Goal: Task Accomplishment & Management: Use online tool/utility

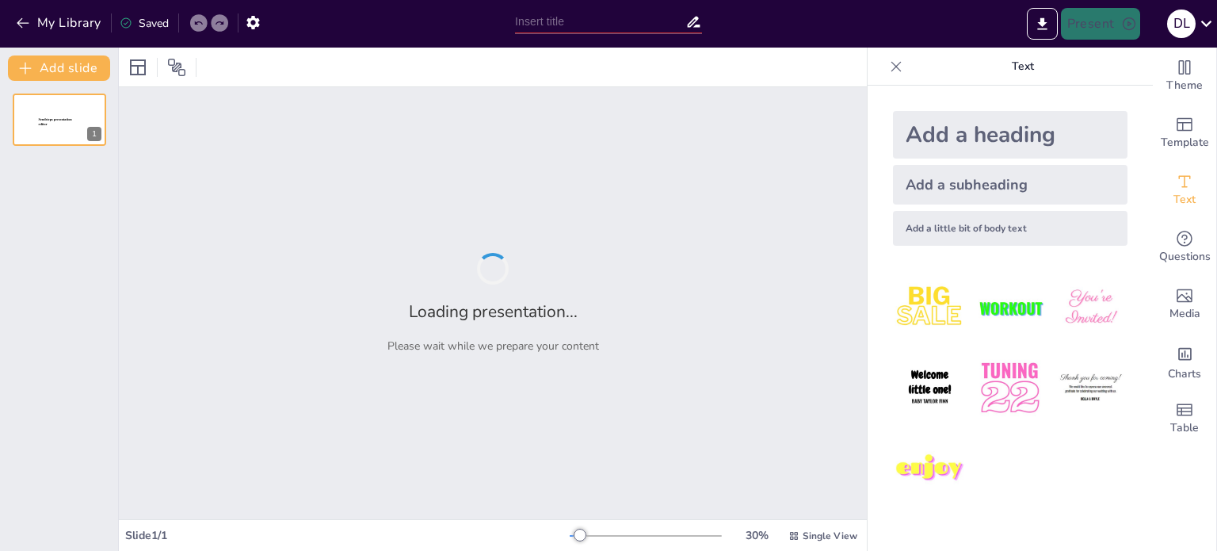
type input "SpeakSpark: La Revolución del Aprendizaje [PERSON_NAME] a través de la [GEOGRAP…"
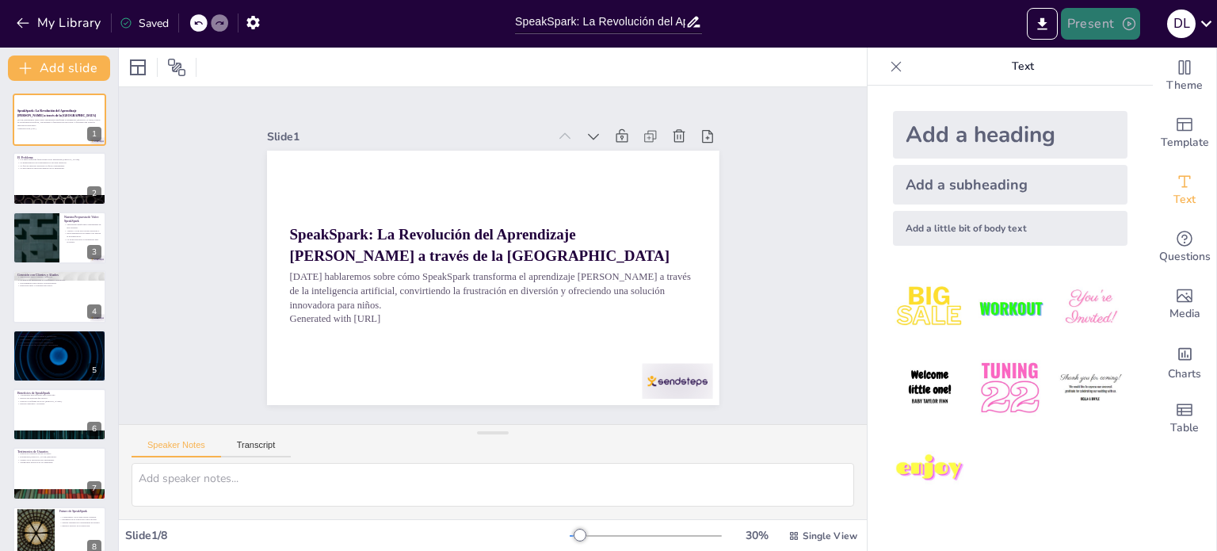
click at [1097, 25] on button "Present" at bounding box center [1100, 24] width 79 height 32
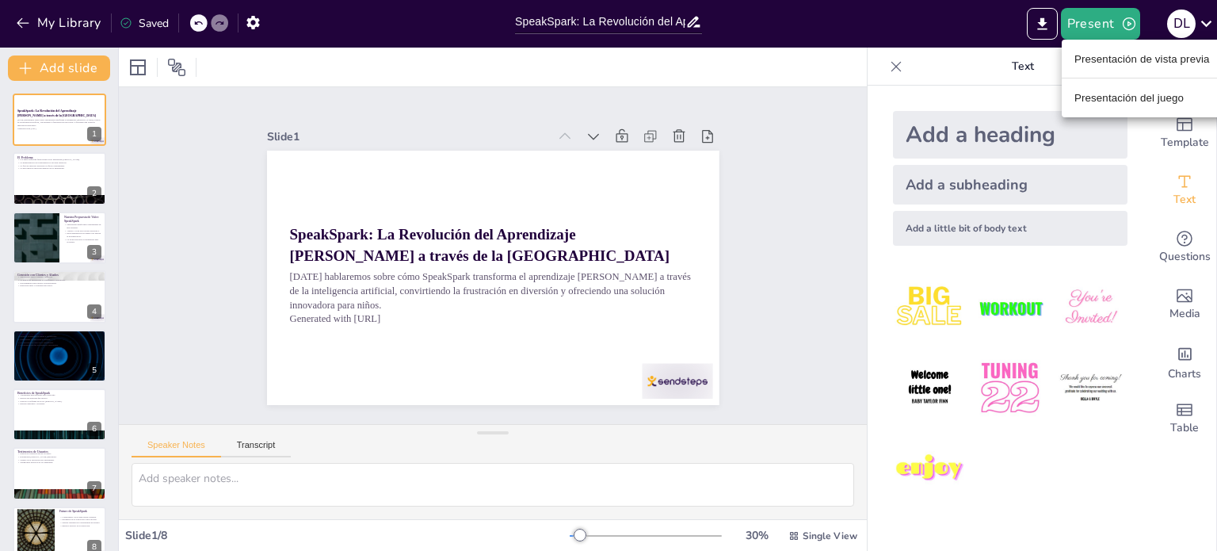
click at [1106, 72] on ul "Presentación de vista previa Presentación del juego" at bounding box center [1142, 79] width 161 height 78
click at [1105, 66] on font "Presentación de vista previa" at bounding box center [1143, 59] width 136 height 16
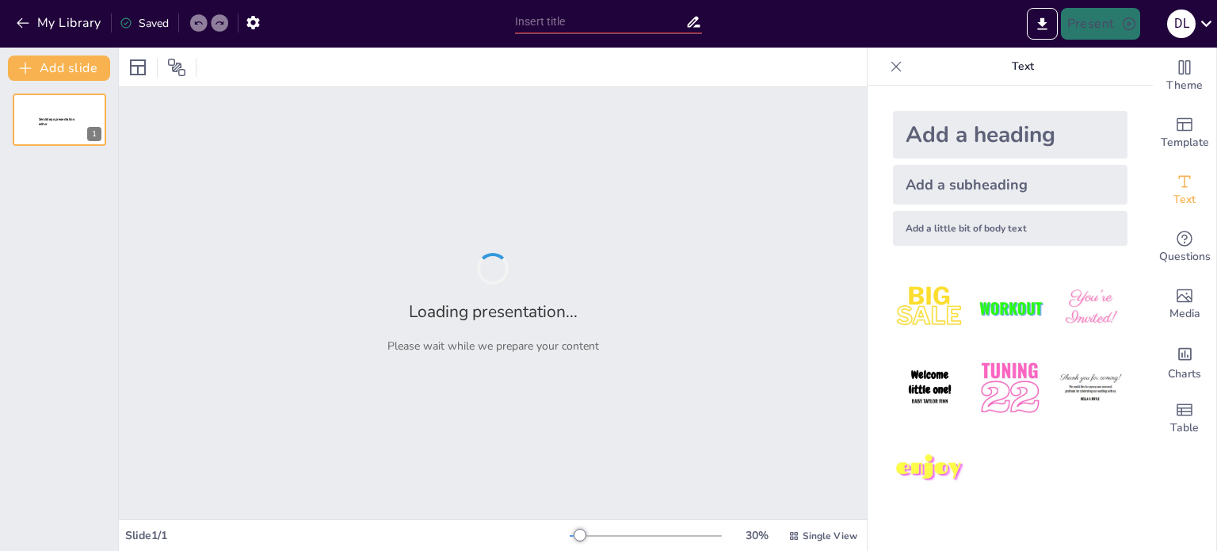
type input "SpeakSpark: La Revolución del Aprendizaje [PERSON_NAME] a través de la [GEOGRAP…"
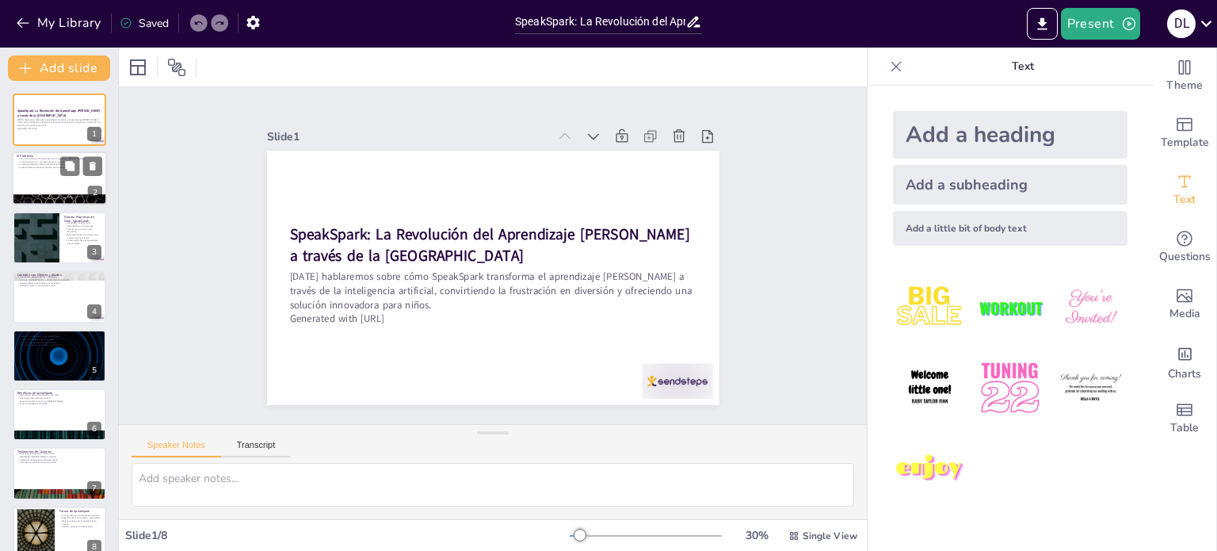
click at [47, 174] on div at bounding box center [59, 179] width 95 height 54
type textarea "Muchos niños se sienten abrumados por la forma tradicional de enseñanza del ing…"
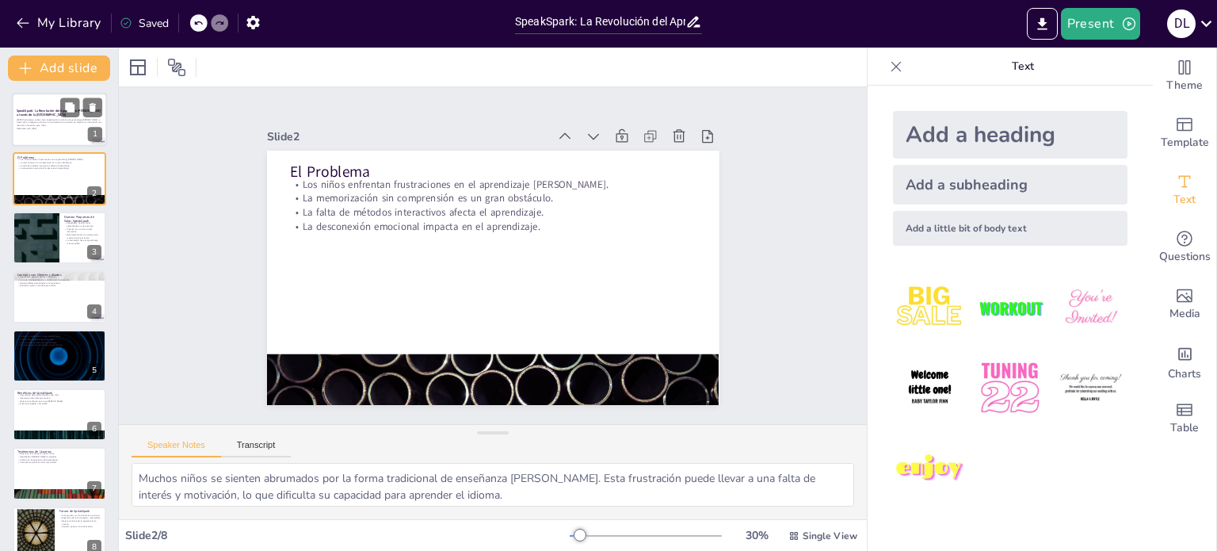
click at [48, 127] on p "Generated with [URL]" at bounding box center [60, 128] width 86 height 3
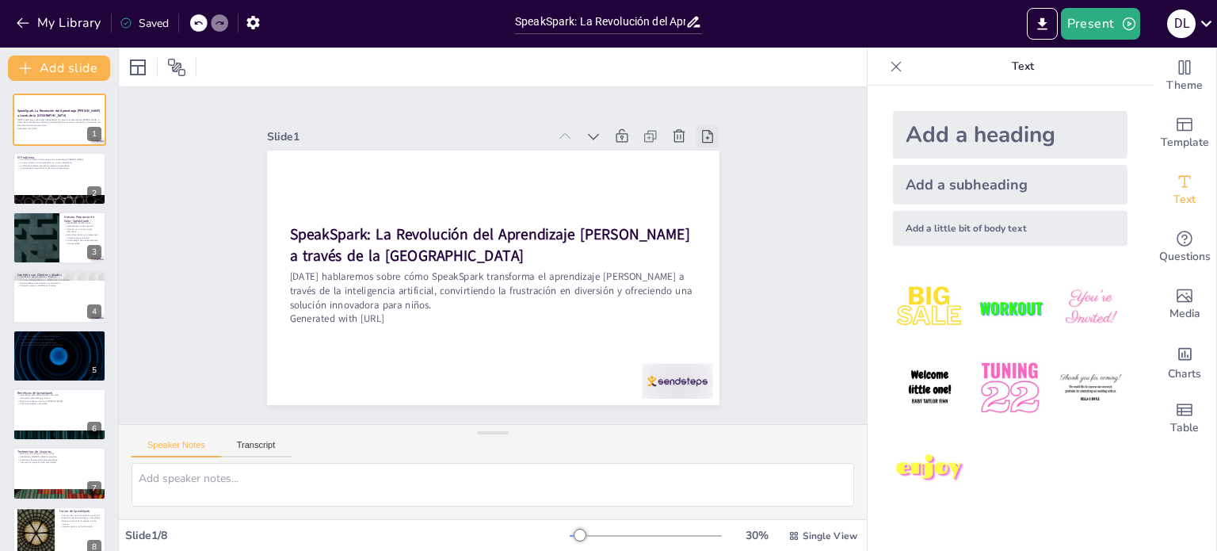
click at [700, 135] on icon at bounding box center [708, 136] width 16 height 16
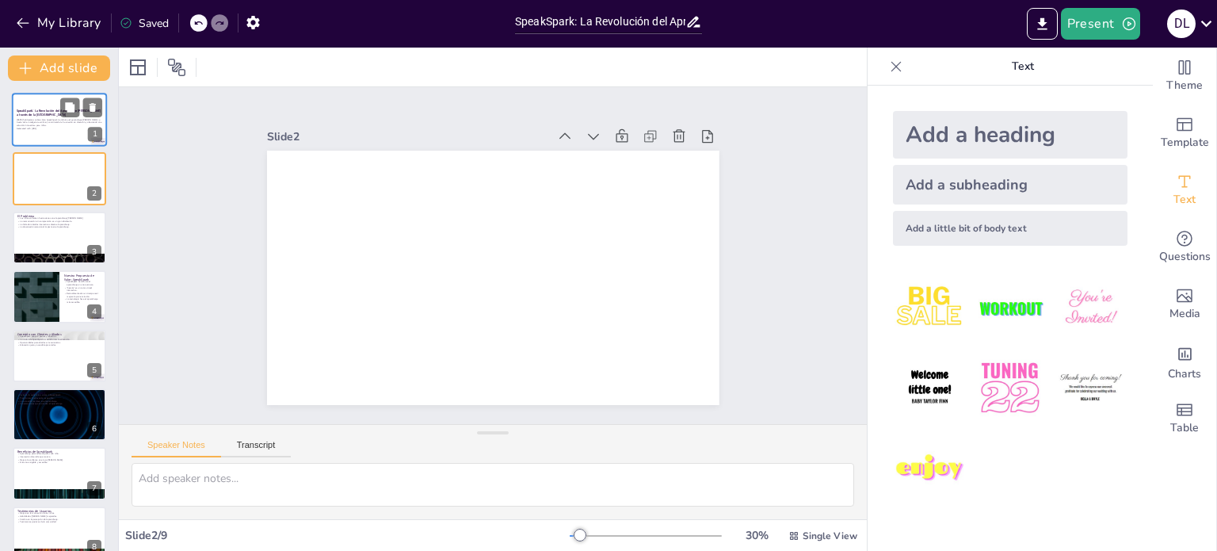
click at [63, 120] on p "[DATE] hablaremos sobre cómo SpeakSpark transforma el aprendizaje [PERSON_NAME]…" at bounding box center [60, 122] width 86 height 9
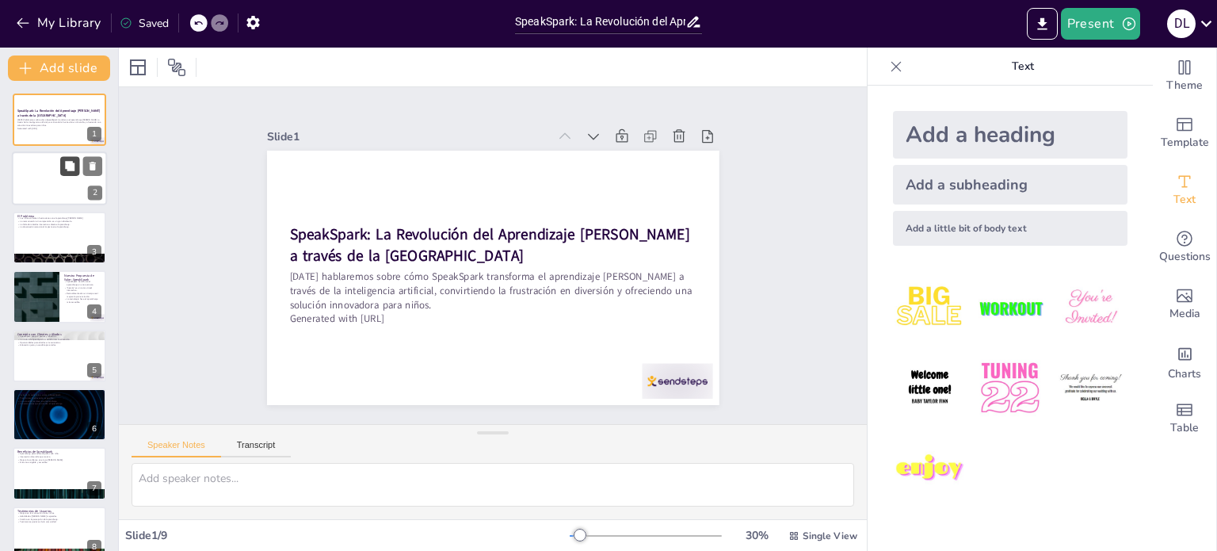
click at [60, 172] on button at bounding box center [69, 166] width 19 height 19
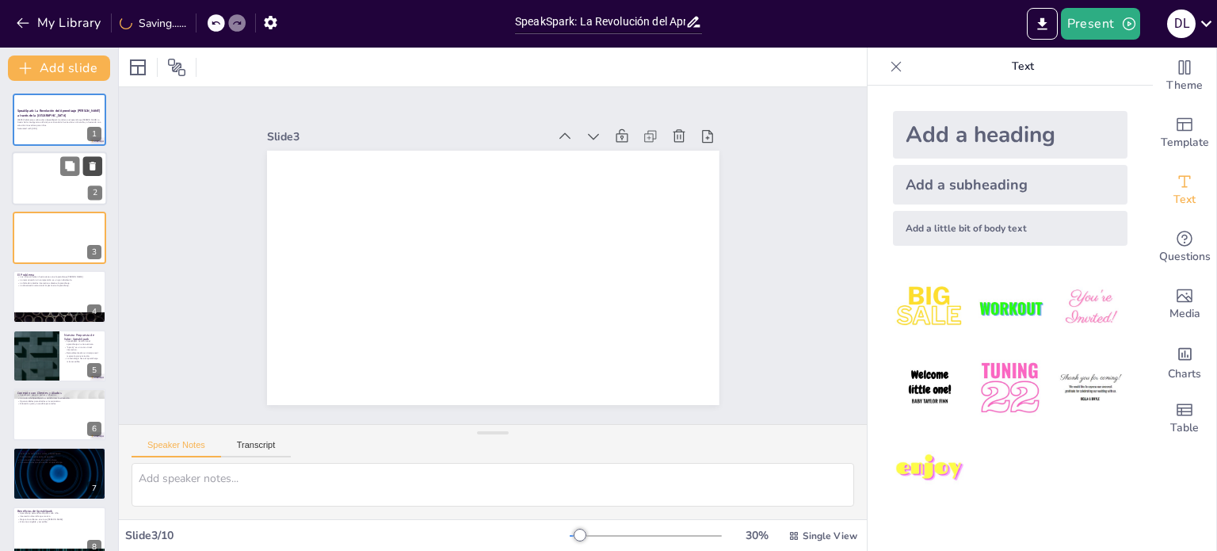
click at [92, 164] on icon at bounding box center [93, 166] width 6 height 9
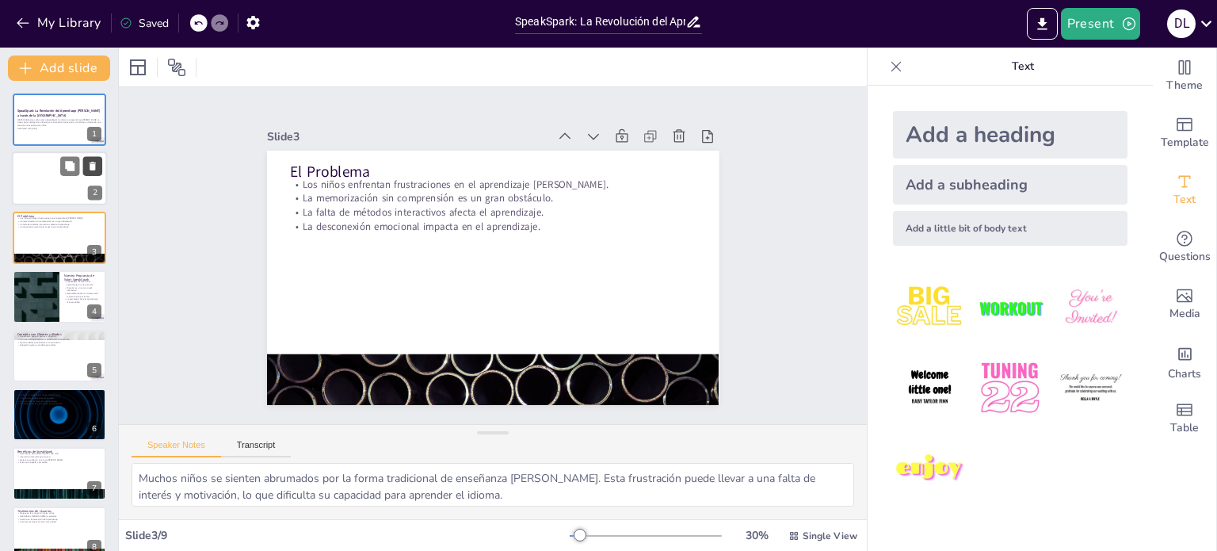
click at [92, 164] on icon at bounding box center [93, 166] width 6 height 9
type textarea "SpeakSpark no es solo una aplicación, sino un compañero que hace que aprender i…"
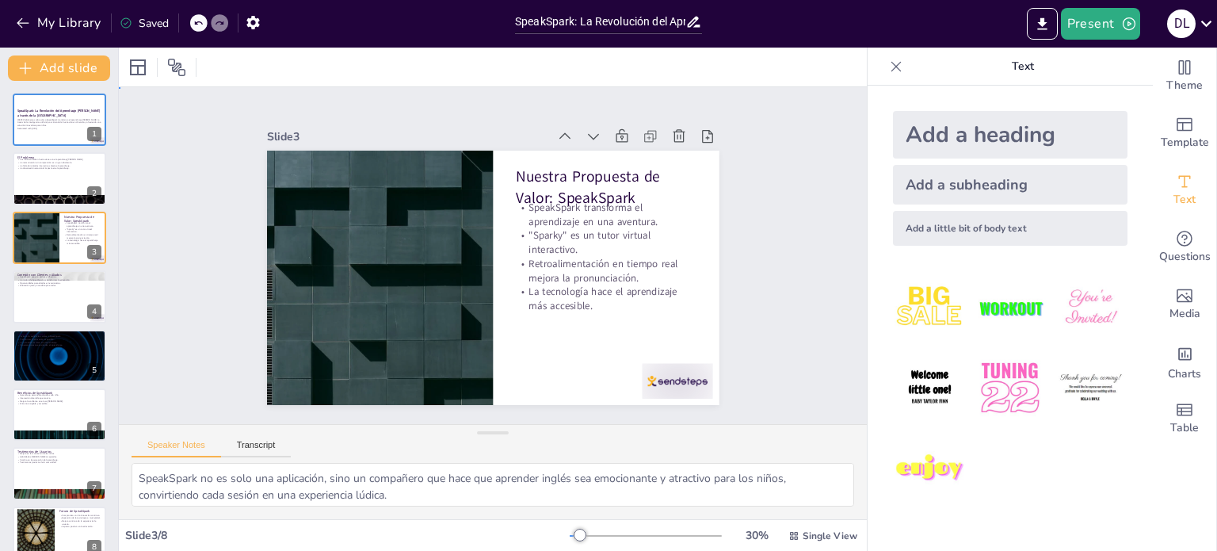
click at [154, 139] on div "Slide 1 SpeakSpark: La Revolución del Aprendizaje de Inglés a través de la IA H…" at bounding box center [492, 255] width 779 height 413
click at [70, 102] on icon at bounding box center [69, 107] width 11 height 11
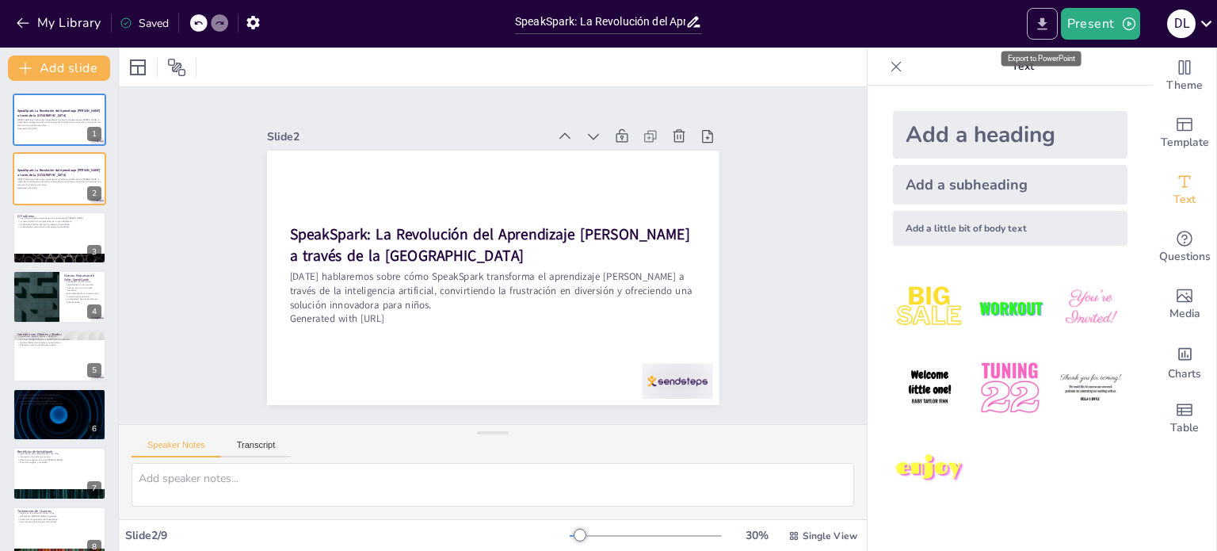
click at [1048, 25] on icon "Export to PowerPoint" at bounding box center [1042, 24] width 17 height 17
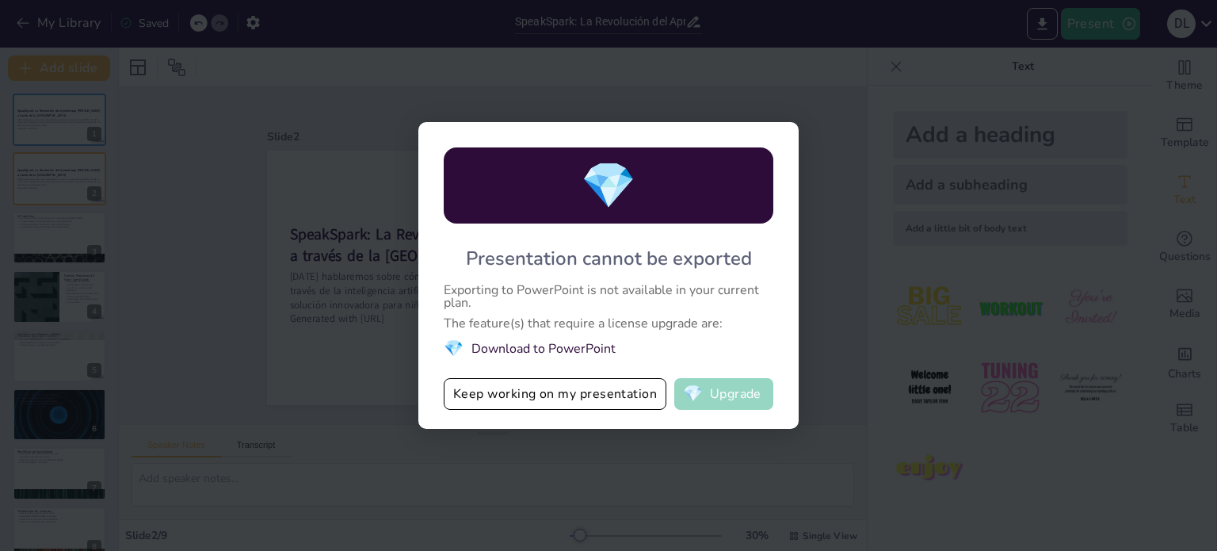
click at [703, 395] on span "💎" at bounding box center [693, 394] width 20 height 16
